Goal: Browse casually: Explore the website without a specific task or goal

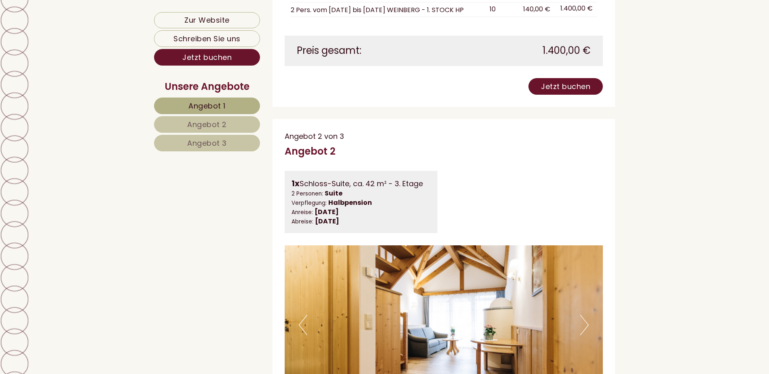
scroll to position [1213, 0]
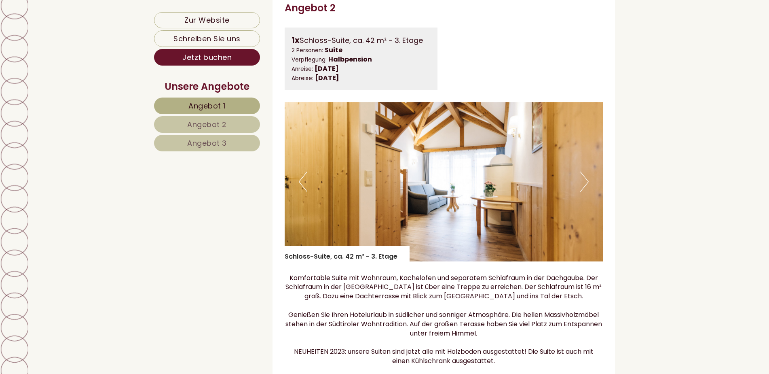
click at [588, 190] on button "Next" at bounding box center [584, 181] width 8 height 20
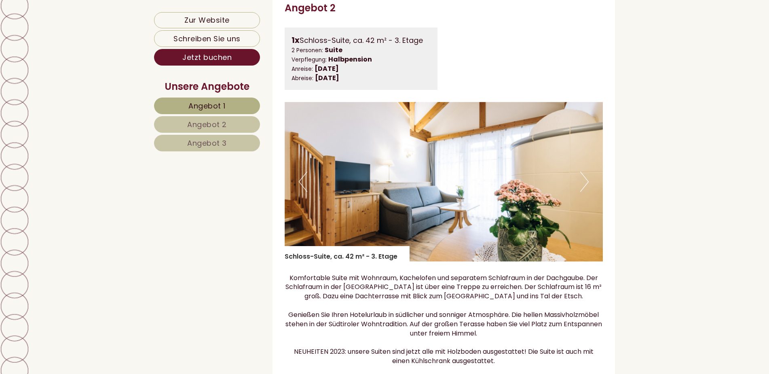
click at [588, 190] on button "Next" at bounding box center [584, 181] width 8 height 20
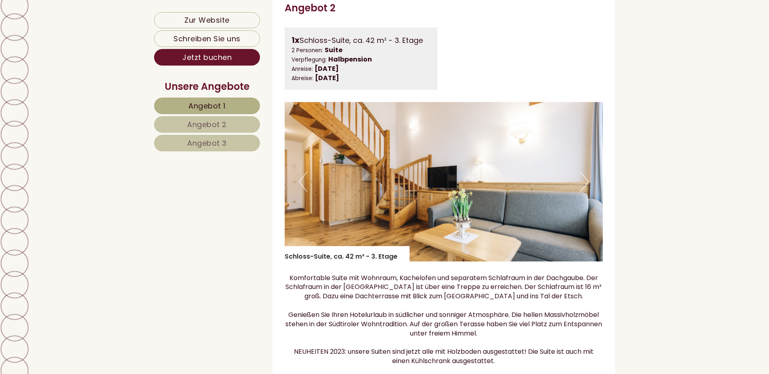
click at [588, 190] on button "Next" at bounding box center [584, 181] width 8 height 20
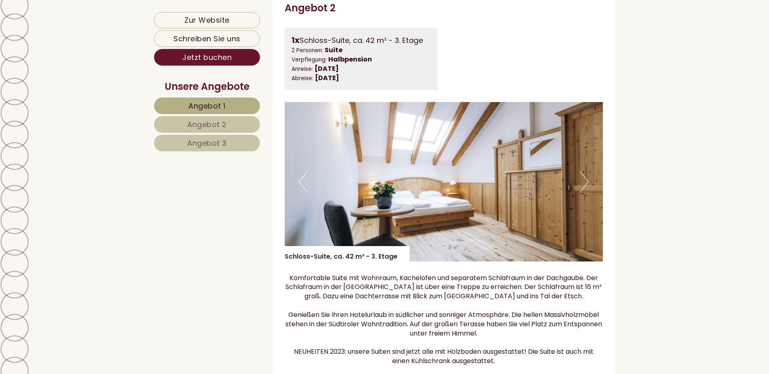
click at [588, 190] on button "Next" at bounding box center [584, 181] width 8 height 20
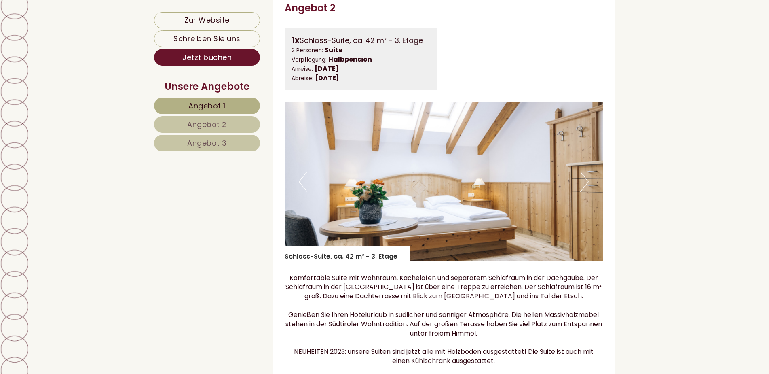
click at [588, 190] on button "Next" at bounding box center [584, 181] width 8 height 20
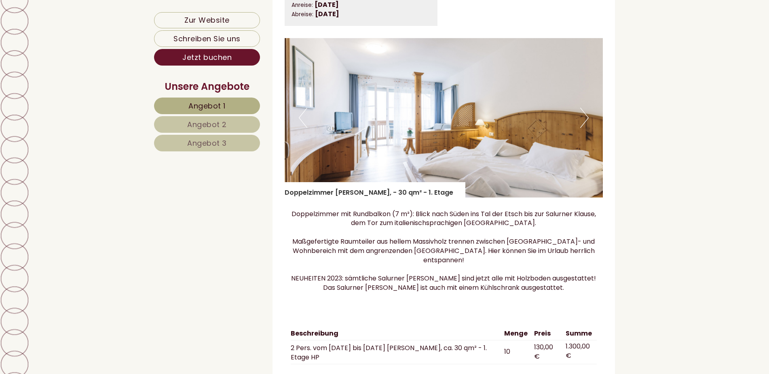
scroll to position [1860, 0]
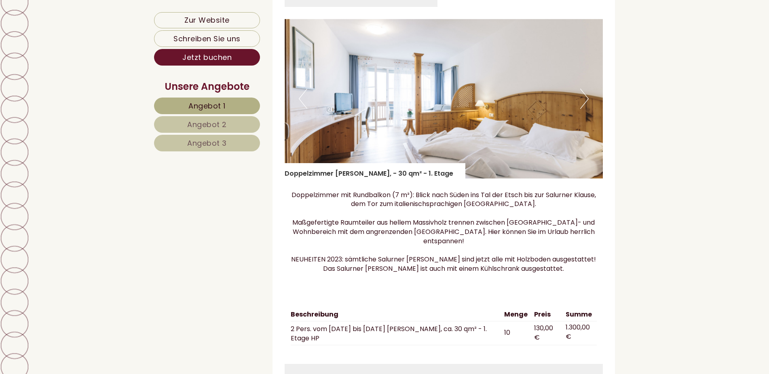
click at [584, 109] on button "Next" at bounding box center [584, 99] width 8 height 20
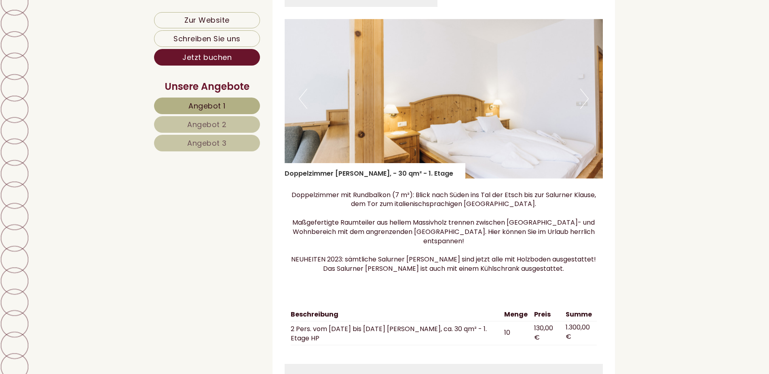
click at [584, 109] on button "Next" at bounding box center [584, 99] width 8 height 20
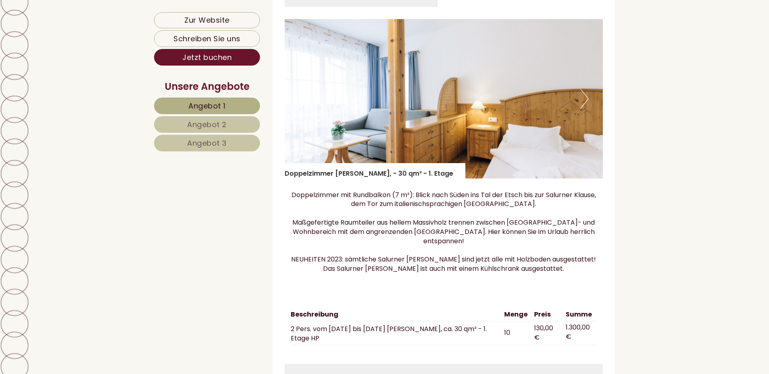
click at [584, 109] on button "Next" at bounding box center [584, 99] width 8 height 20
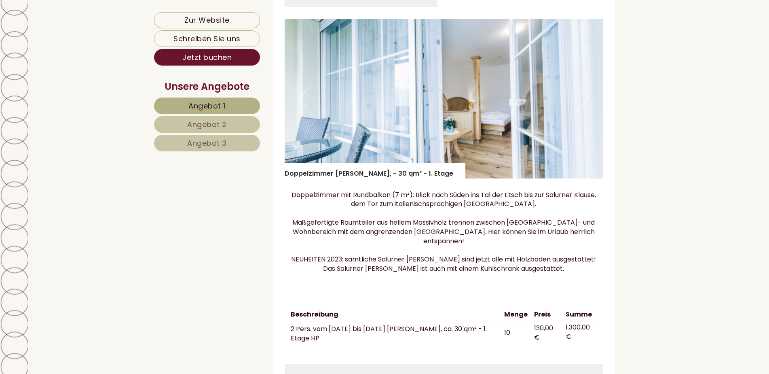
click at [584, 109] on button "Next" at bounding box center [584, 99] width 8 height 20
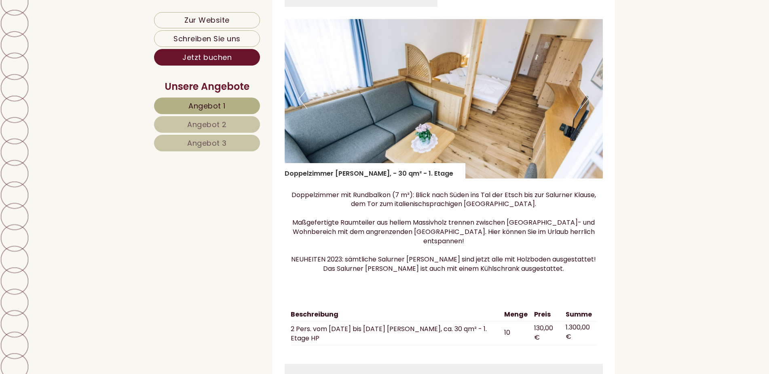
click at [584, 109] on button "Next" at bounding box center [584, 99] width 8 height 20
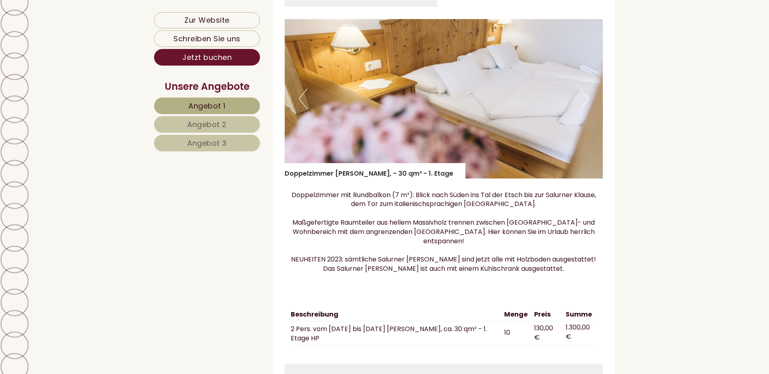
click at [584, 109] on button "Next" at bounding box center [584, 99] width 8 height 20
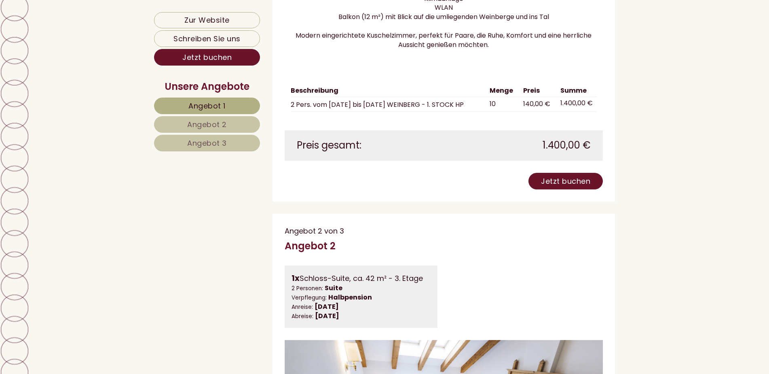
scroll to position [970, 0]
